Goal: Task Accomplishment & Management: Complete application form

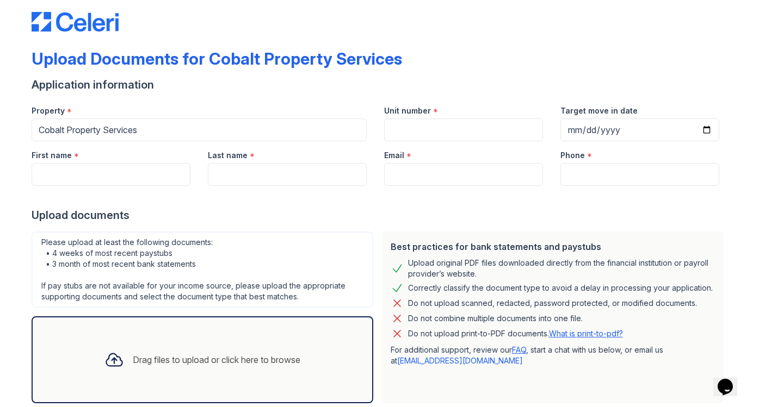
scroll to position [17, 0]
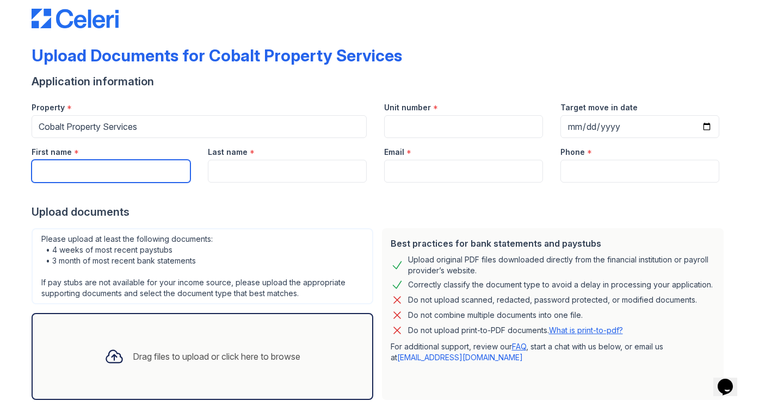
click at [162, 177] on input "First name" at bounding box center [111, 171] width 159 height 23
type input "[PERSON_NAME]"
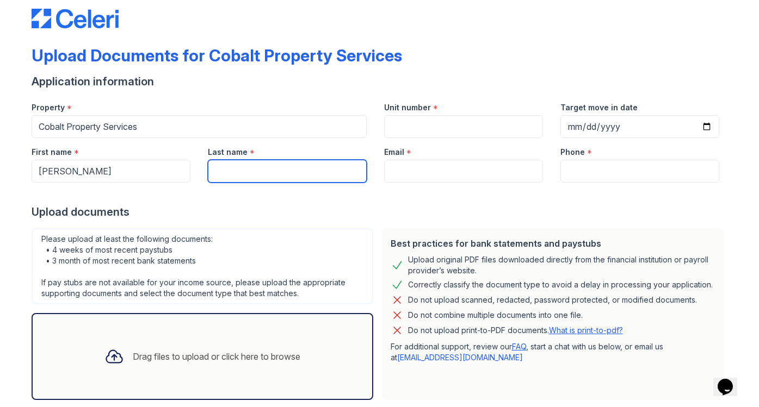
click at [326, 167] on input "Last name" at bounding box center [287, 171] width 159 height 23
type input "Lighter"
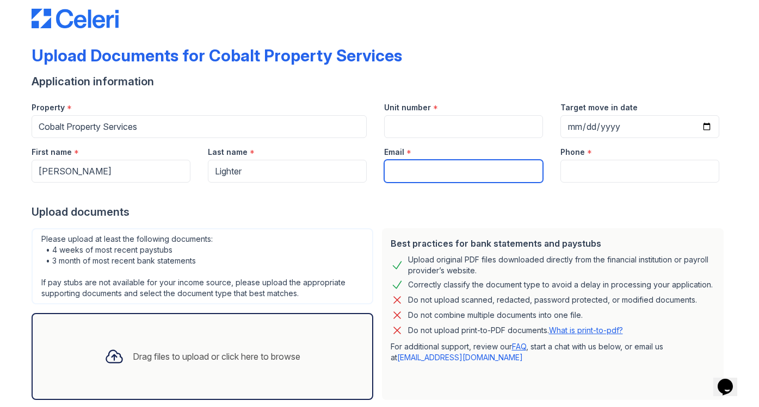
click at [438, 167] on input "Email" at bounding box center [463, 171] width 159 height 23
type input "[EMAIL_ADDRESS][DOMAIN_NAME]"
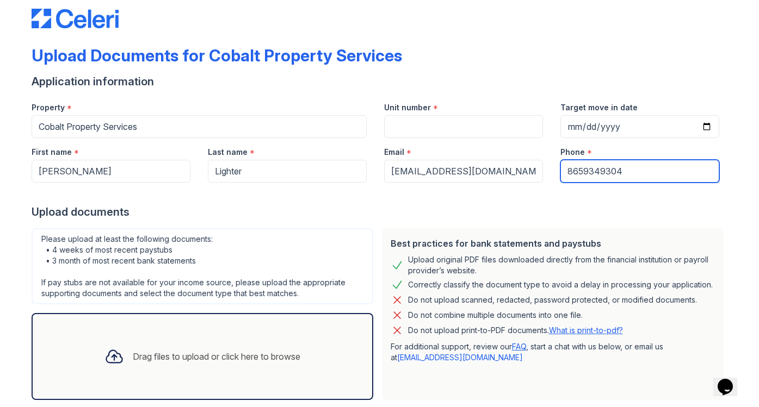
click at [636, 170] on input "8659349304" at bounding box center [639, 171] width 159 height 23
type input "8657051141"
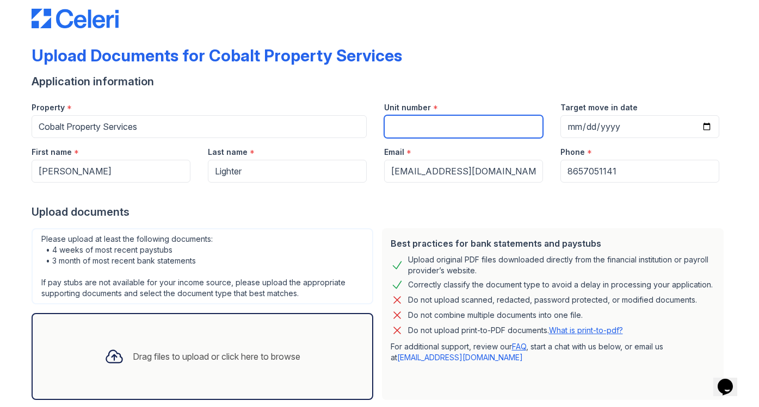
click at [506, 136] on input "Unit number" at bounding box center [463, 126] width 159 height 23
type input "[STREET_ADDRESS]"
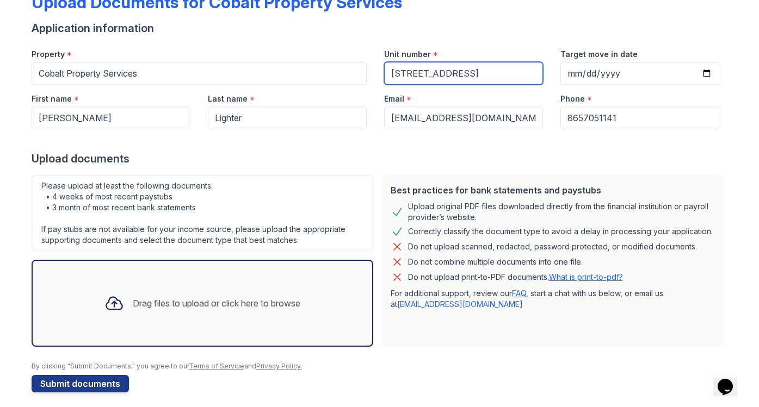
scroll to position [78, 0]
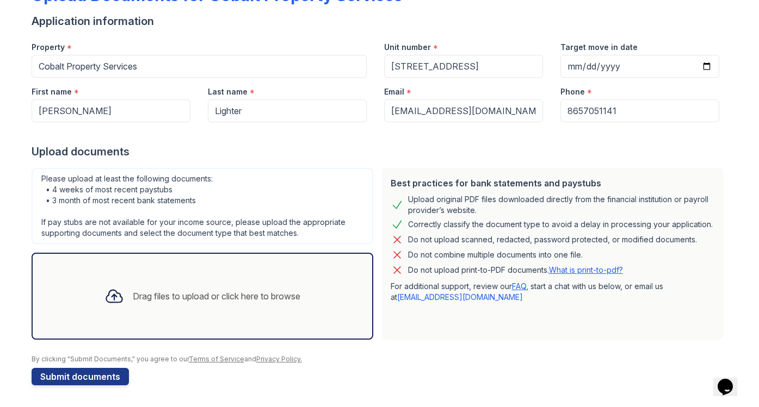
click at [143, 283] on div "Drag files to upload or click here to browse" at bounding box center [202, 296] width 213 height 37
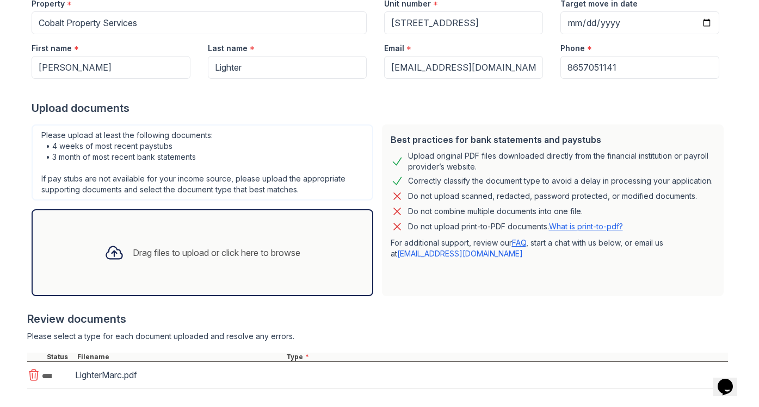
scroll to position [177, 0]
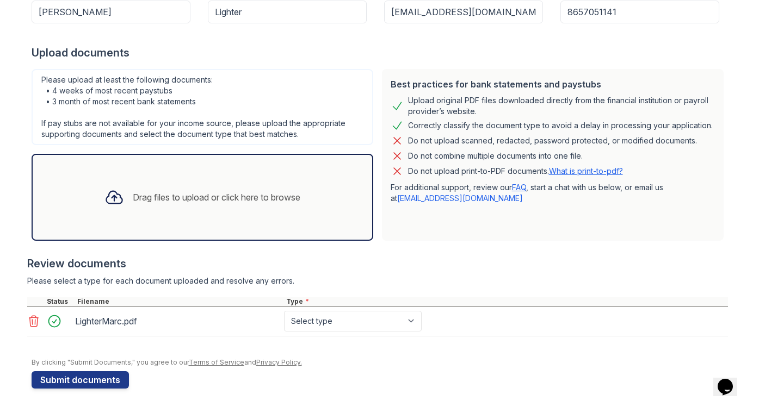
click at [471, 245] on div at bounding box center [377, 250] width 700 height 11
click at [379, 328] on select "Select type Paystub Bank Statement Offer Letter Tax Documents Benefit Award Let…" at bounding box center [353, 321] width 138 height 21
select select "bank_statement"
click at [284, 311] on select "Select type Paystub Bank Statement Offer Letter Tax Documents Benefit Award Let…" at bounding box center [353, 321] width 138 height 21
click at [365, 353] on div at bounding box center [380, 352] width 696 height 11
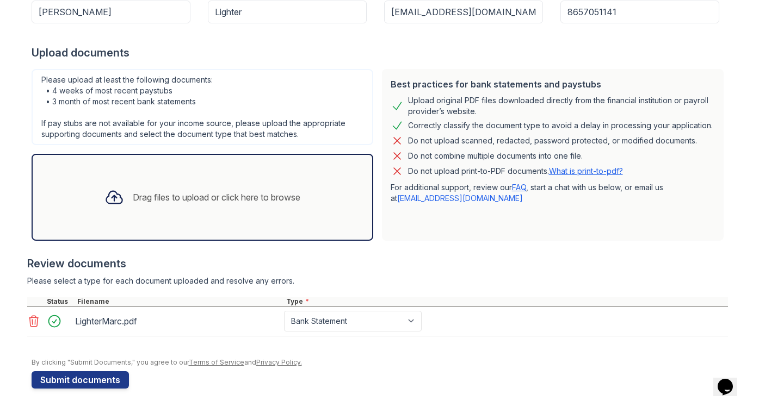
scroll to position [180, 0]
